Goal: Information Seeking & Learning: Learn about a topic

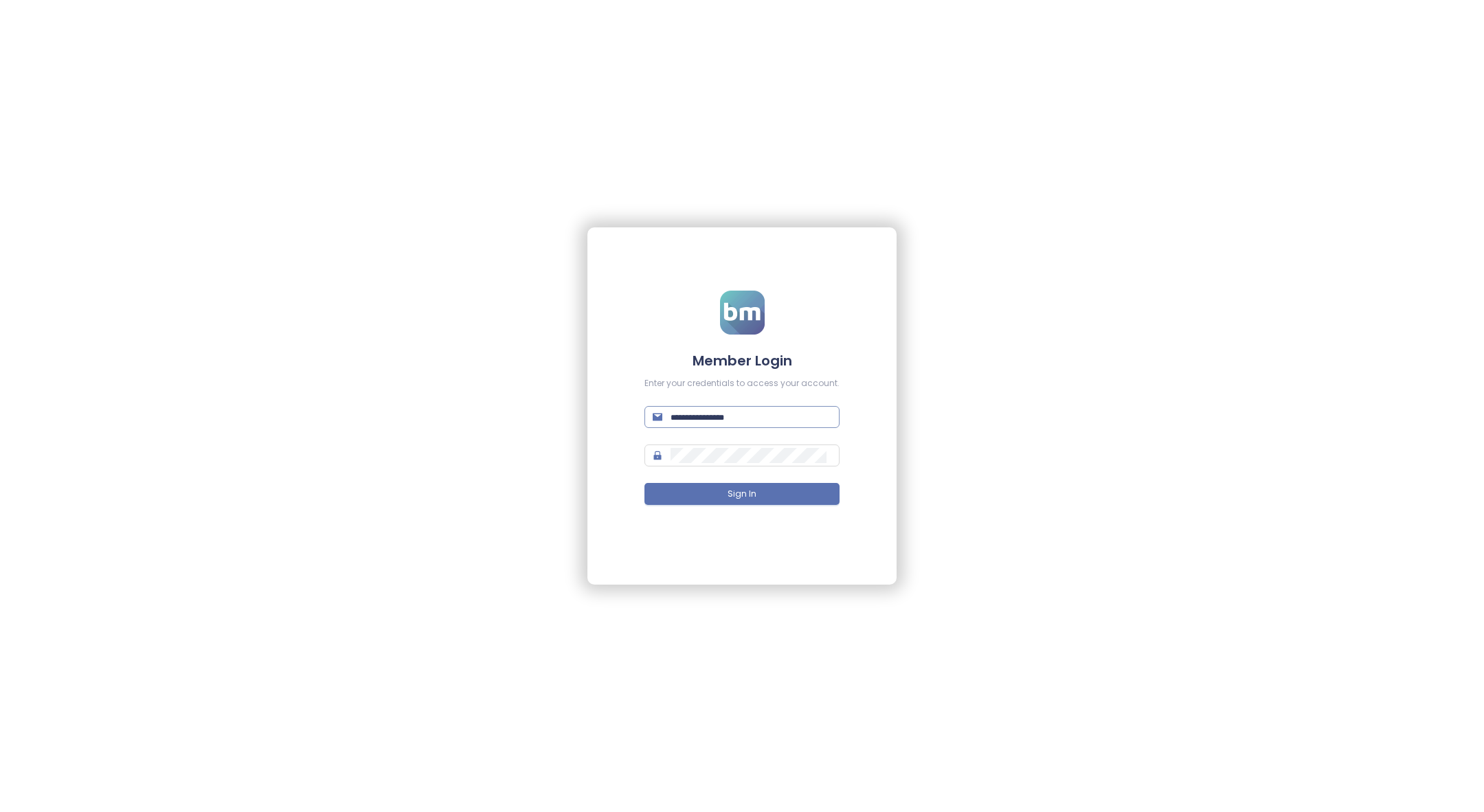
click at [733, 421] on input "text" at bounding box center [751, 417] width 160 height 15
type input "**"
click at [703, 406] on span at bounding box center [742, 417] width 195 height 22
type input "**********"
click at [777, 492] on button "Sign In" at bounding box center [742, 493] width 195 height 22
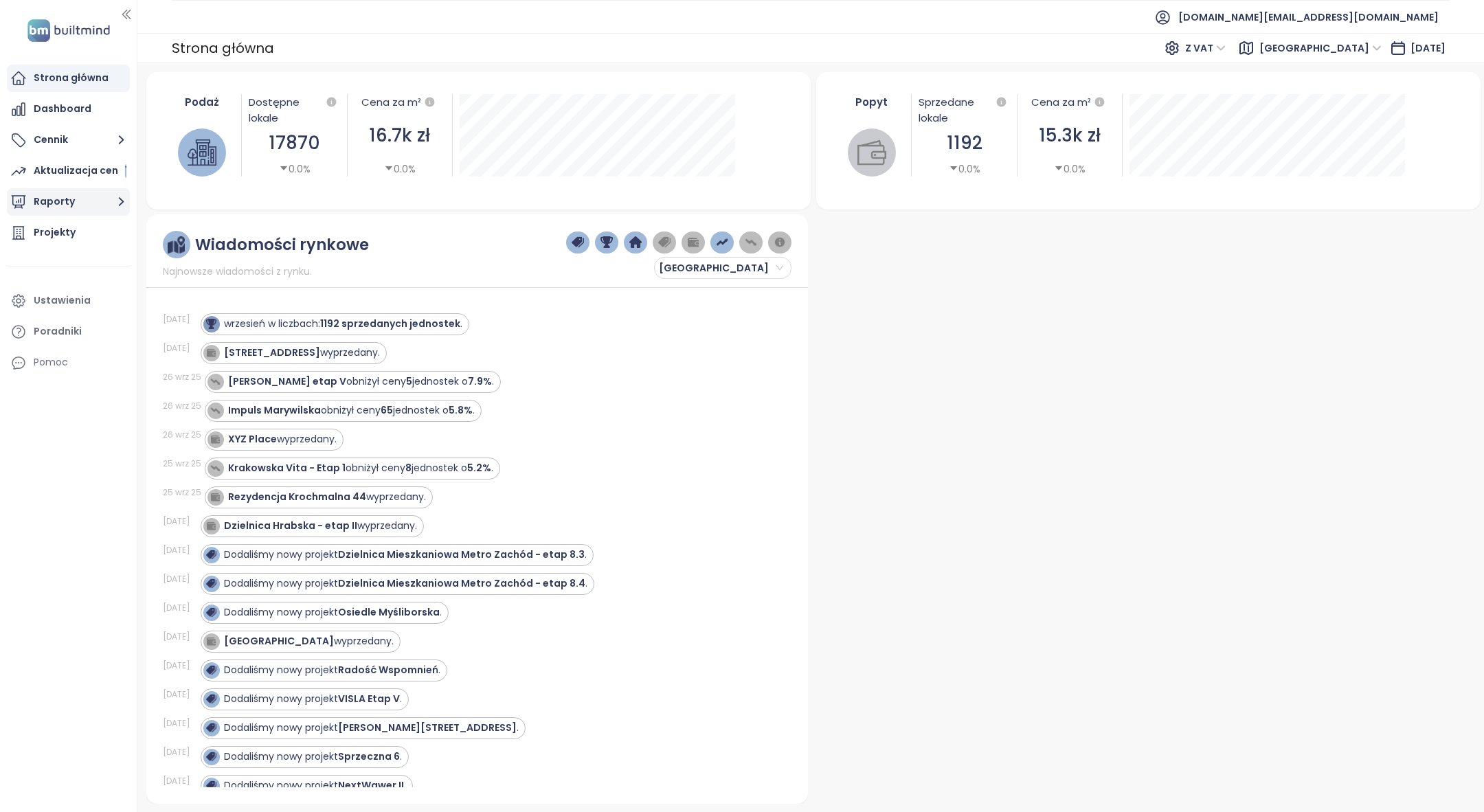
click at [107, 202] on button "Raporty" at bounding box center [68, 202] width 123 height 28
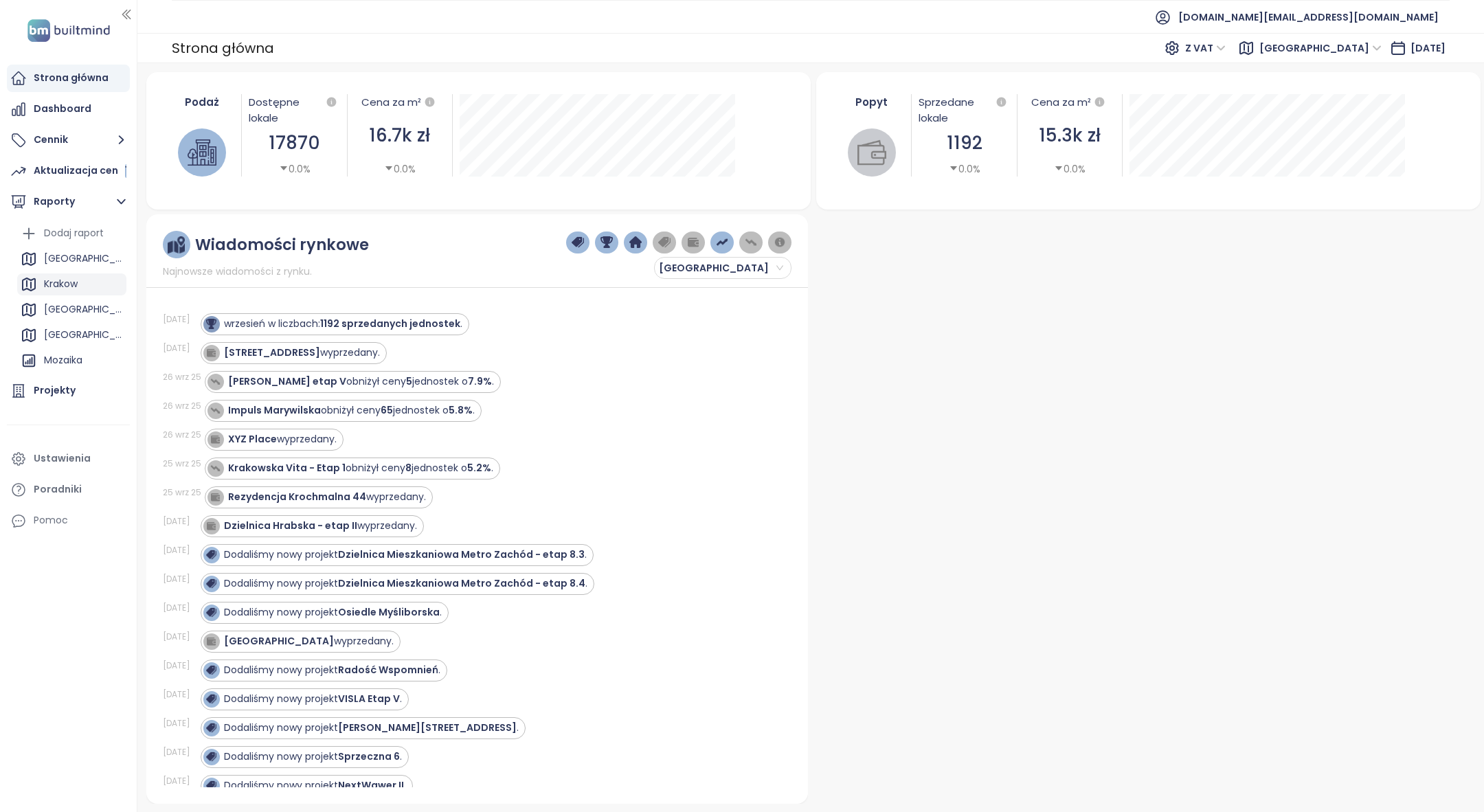
click at [77, 285] on div "Krakow" at bounding box center [60, 283] width 33 height 17
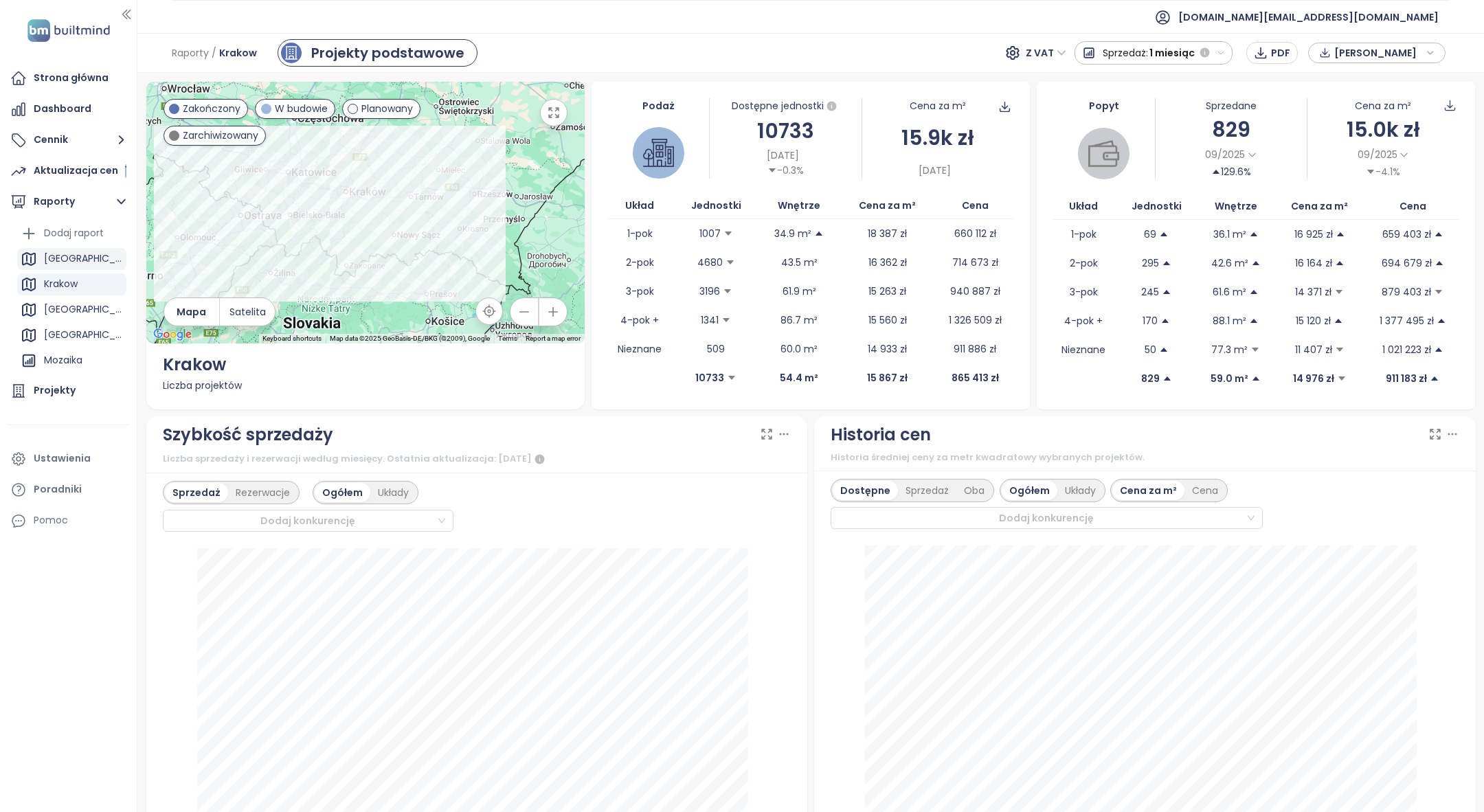
click at [87, 257] on div "[GEOGRAPHIC_DATA]" at bounding box center [83, 258] width 79 height 17
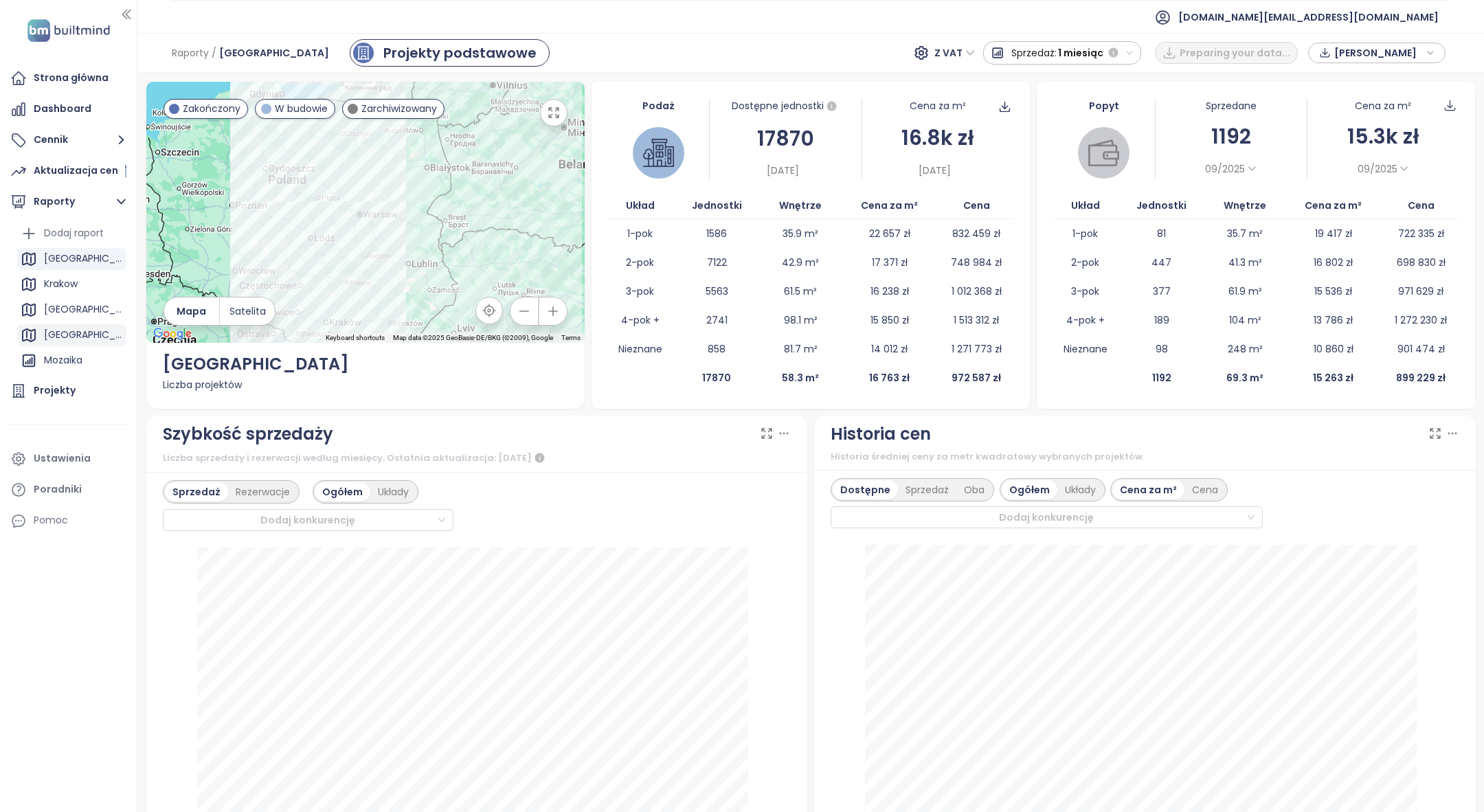
click at [55, 343] on div "[GEOGRAPHIC_DATA]" at bounding box center [83, 334] width 79 height 17
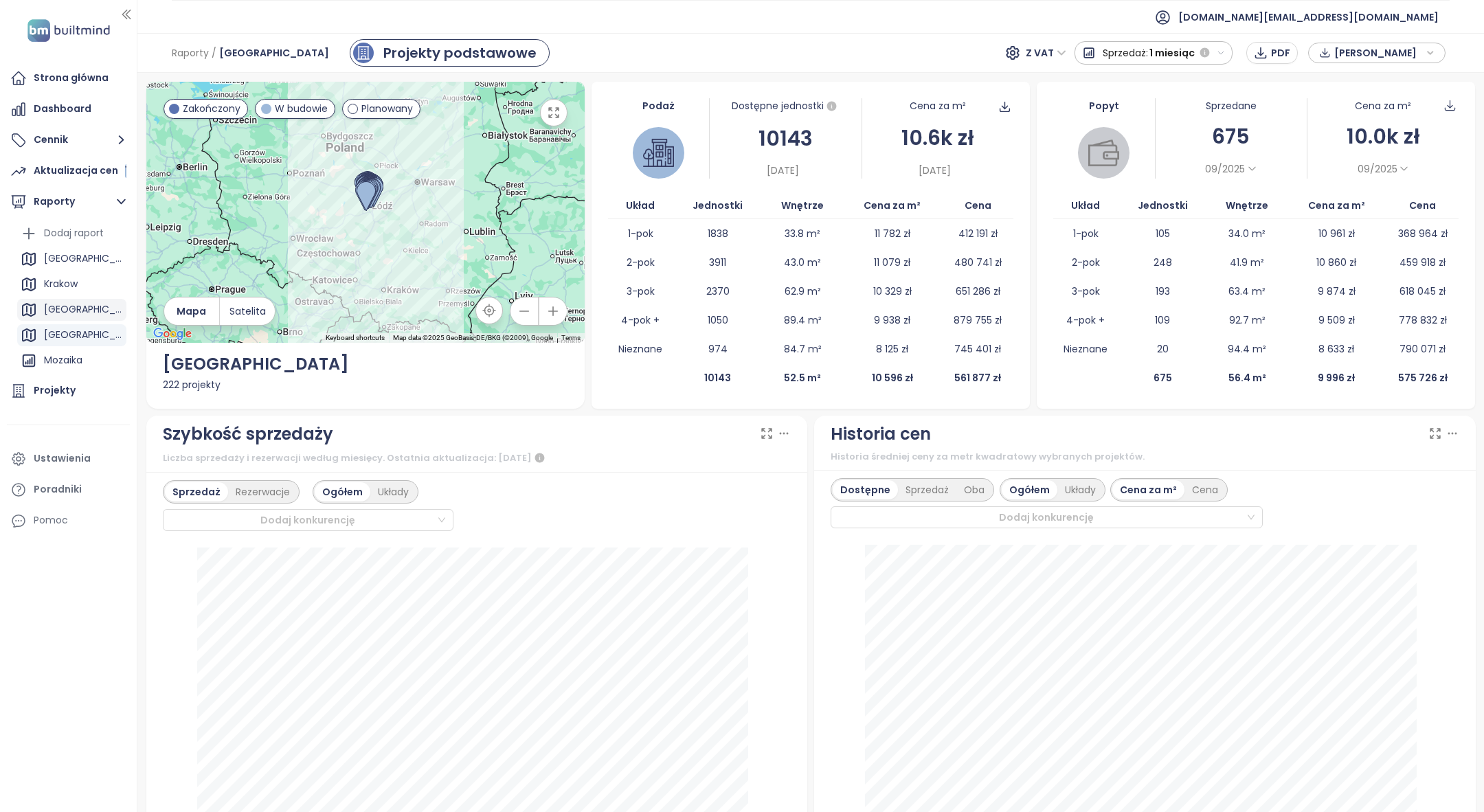
click at [77, 302] on div "[GEOGRAPHIC_DATA]" at bounding box center [83, 309] width 79 height 17
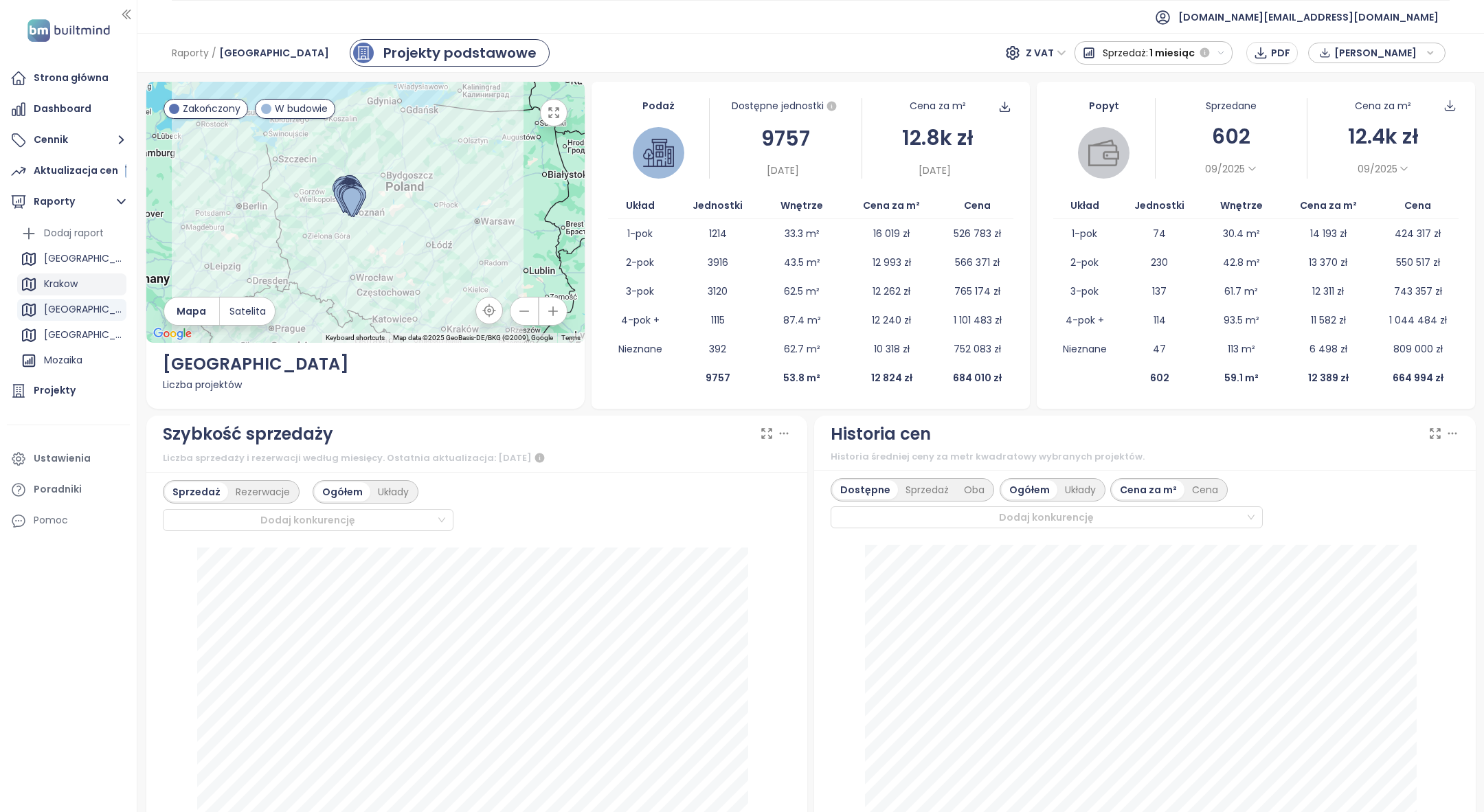
click at [72, 277] on div "Krakow" at bounding box center [60, 283] width 33 height 17
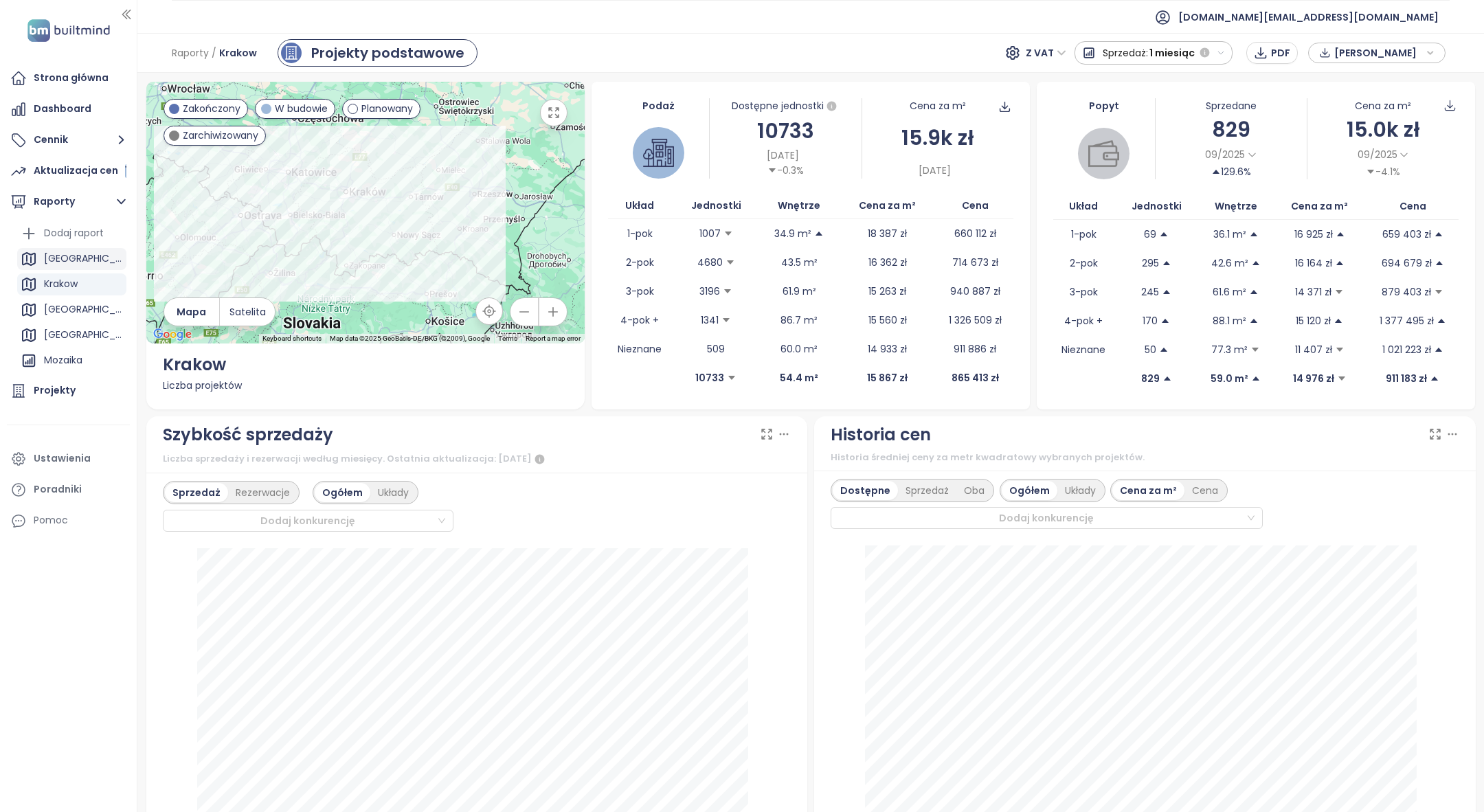
click at [76, 261] on div "[GEOGRAPHIC_DATA]" at bounding box center [83, 258] width 79 height 17
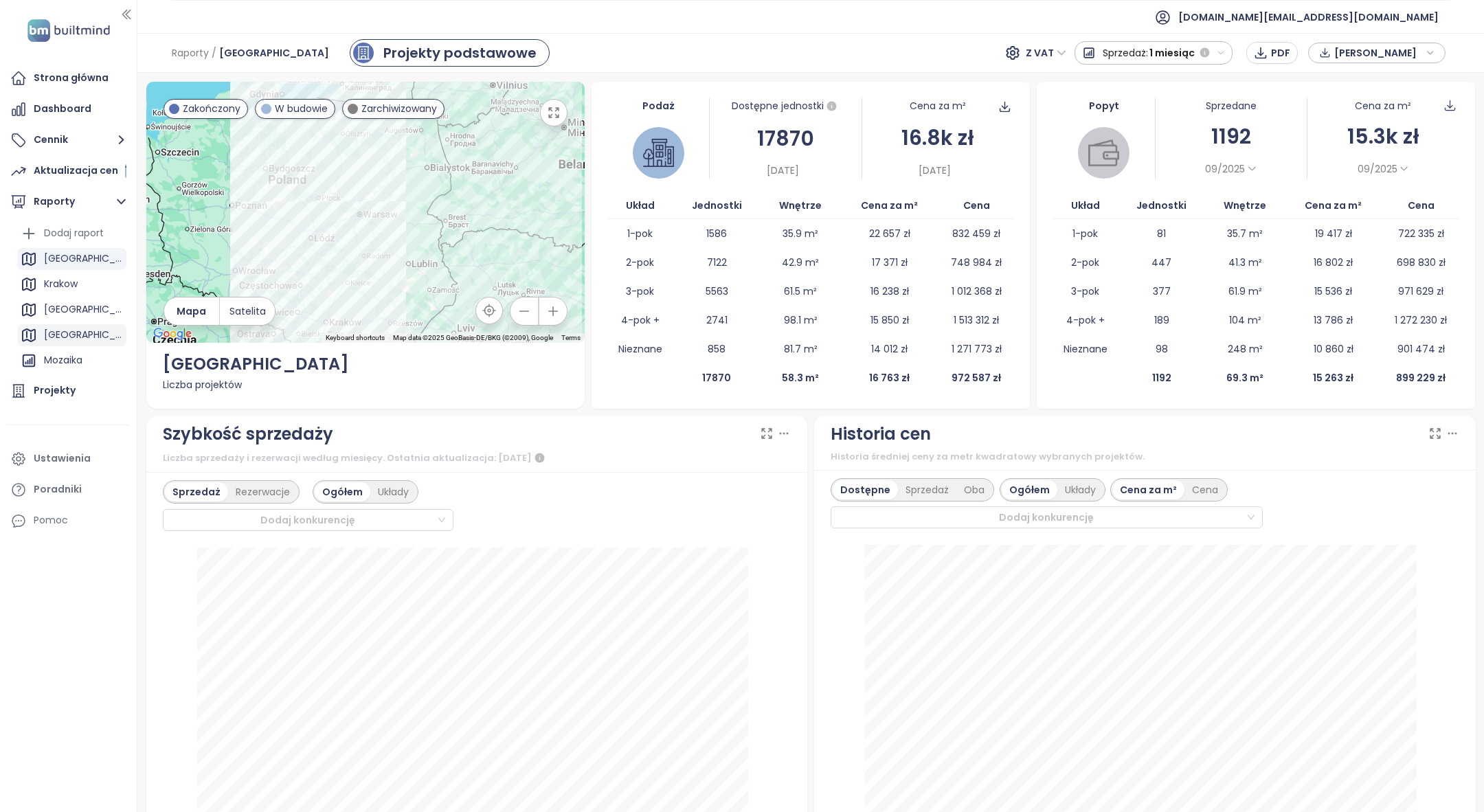
click at [64, 338] on div "[GEOGRAPHIC_DATA]" at bounding box center [83, 334] width 79 height 17
